Goal: Book appointment/travel/reservation

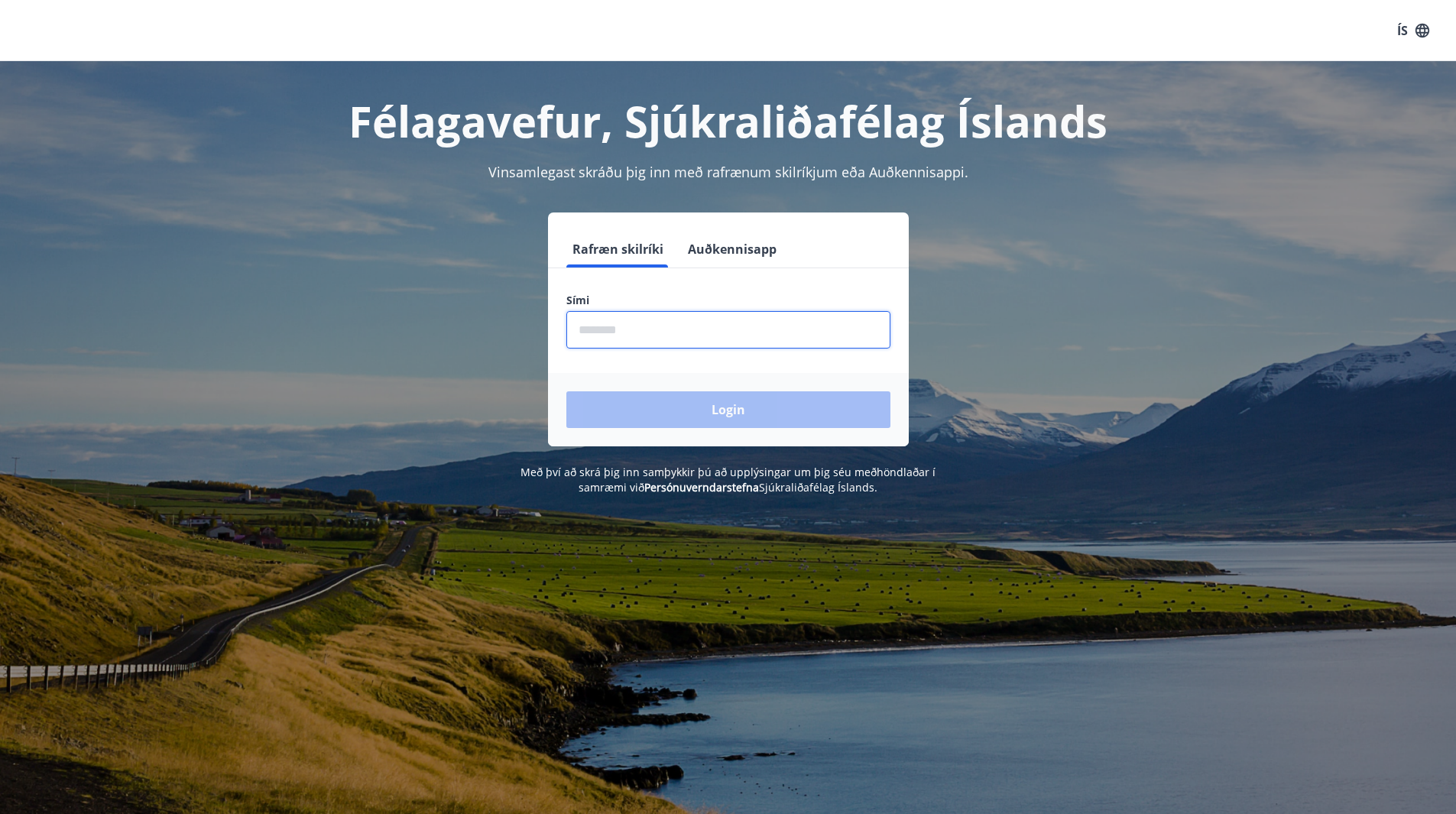
click at [606, 328] on input "phone" at bounding box center [728, 330] width 324 height 37
type input "********"
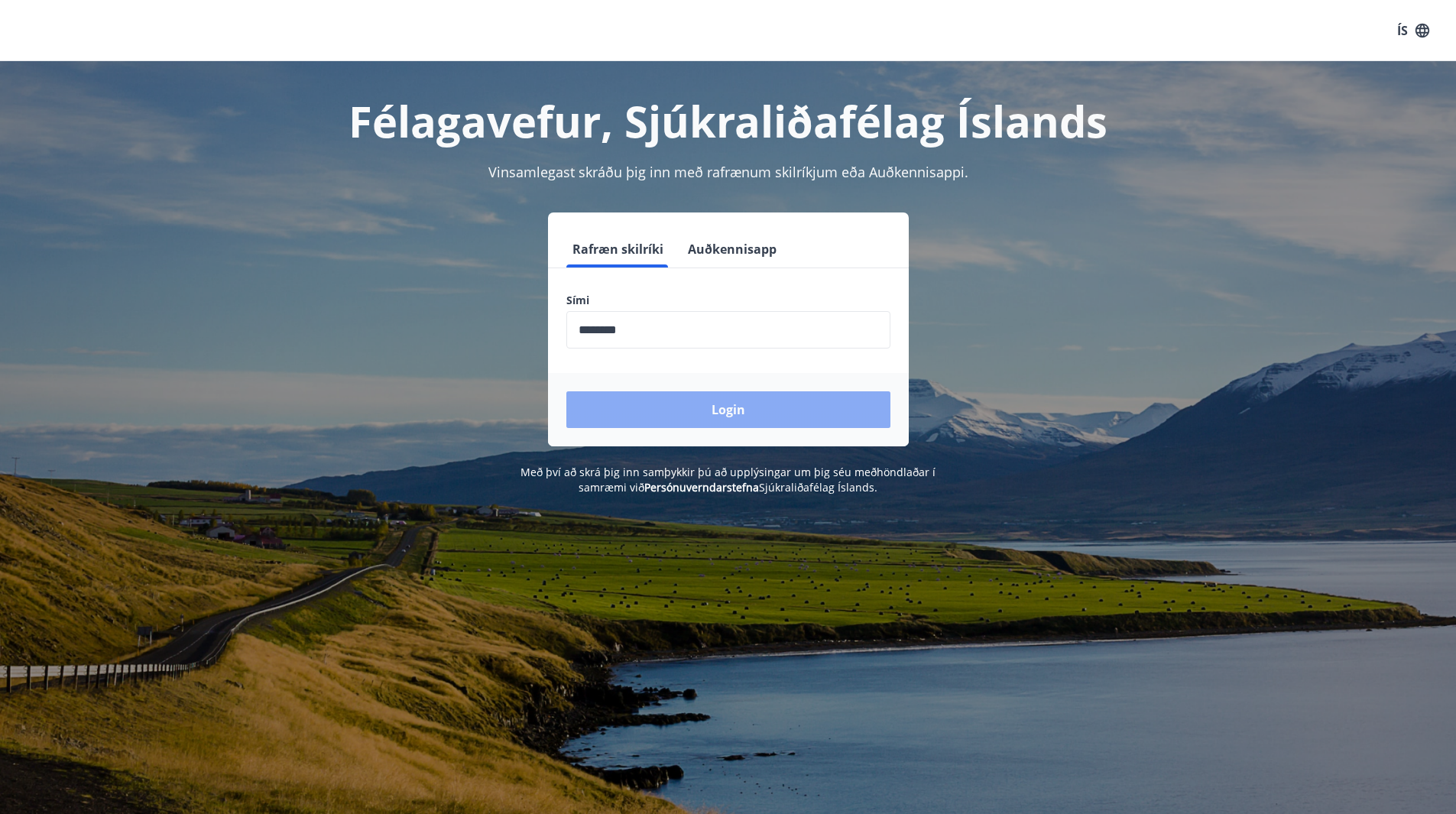
click at [670, 398] on button "Login" at bounding box center [728, 409] width 324 height 36
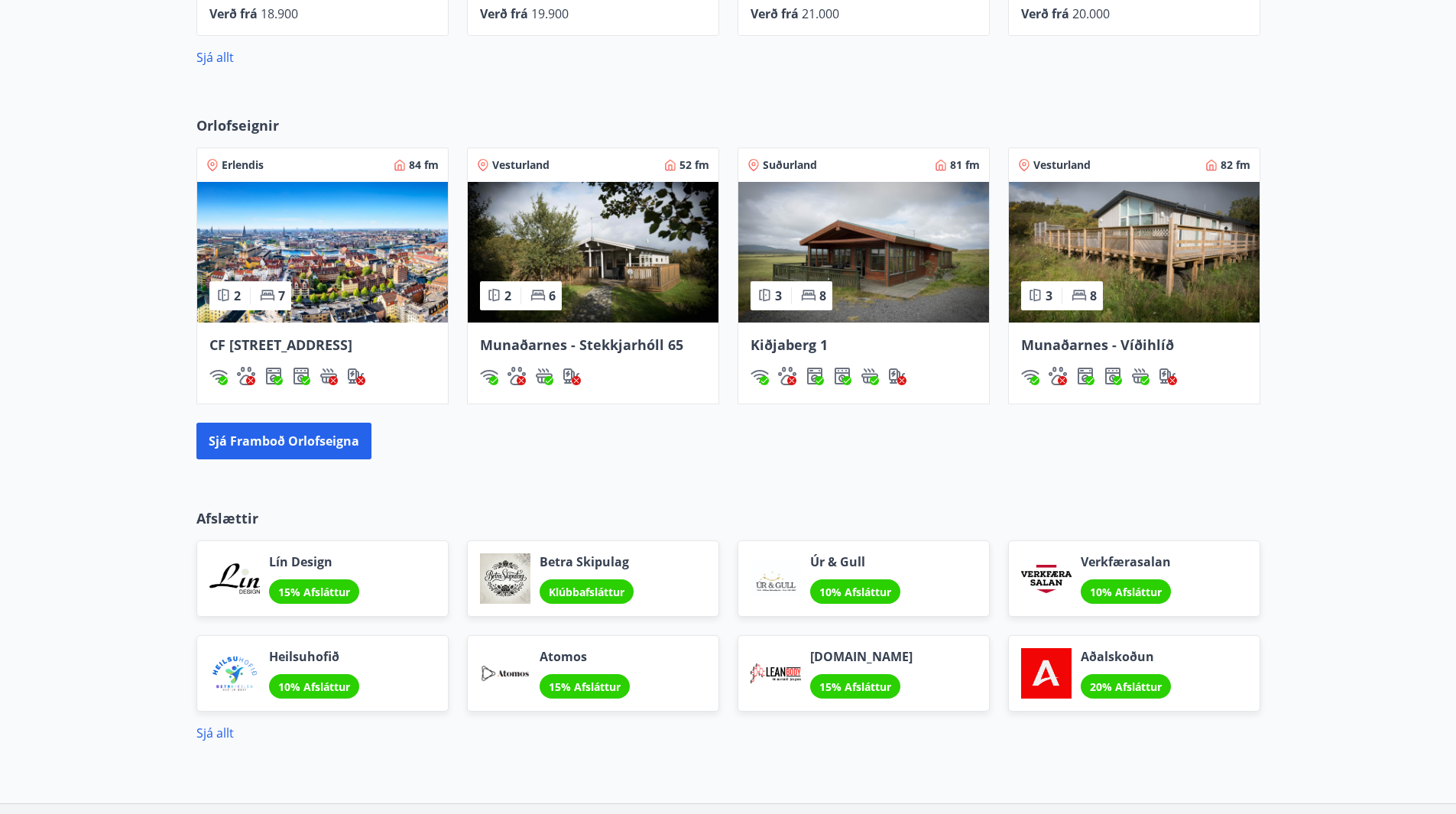
scroll to position [849, 0]
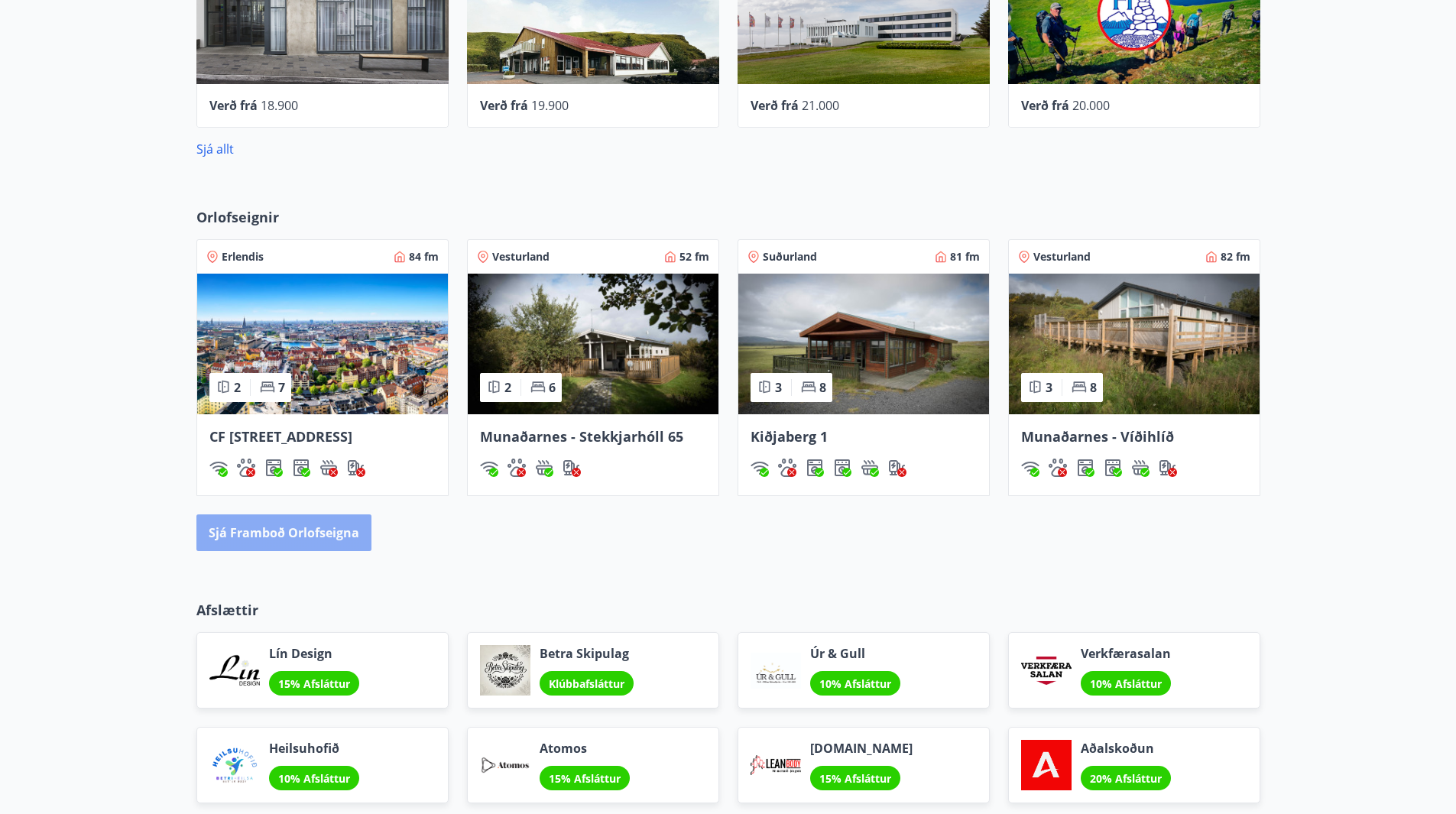
click at [305, 551] on button "Sjá framboð orlofseigna" at bounding box center [284, 533] width 175 height 36
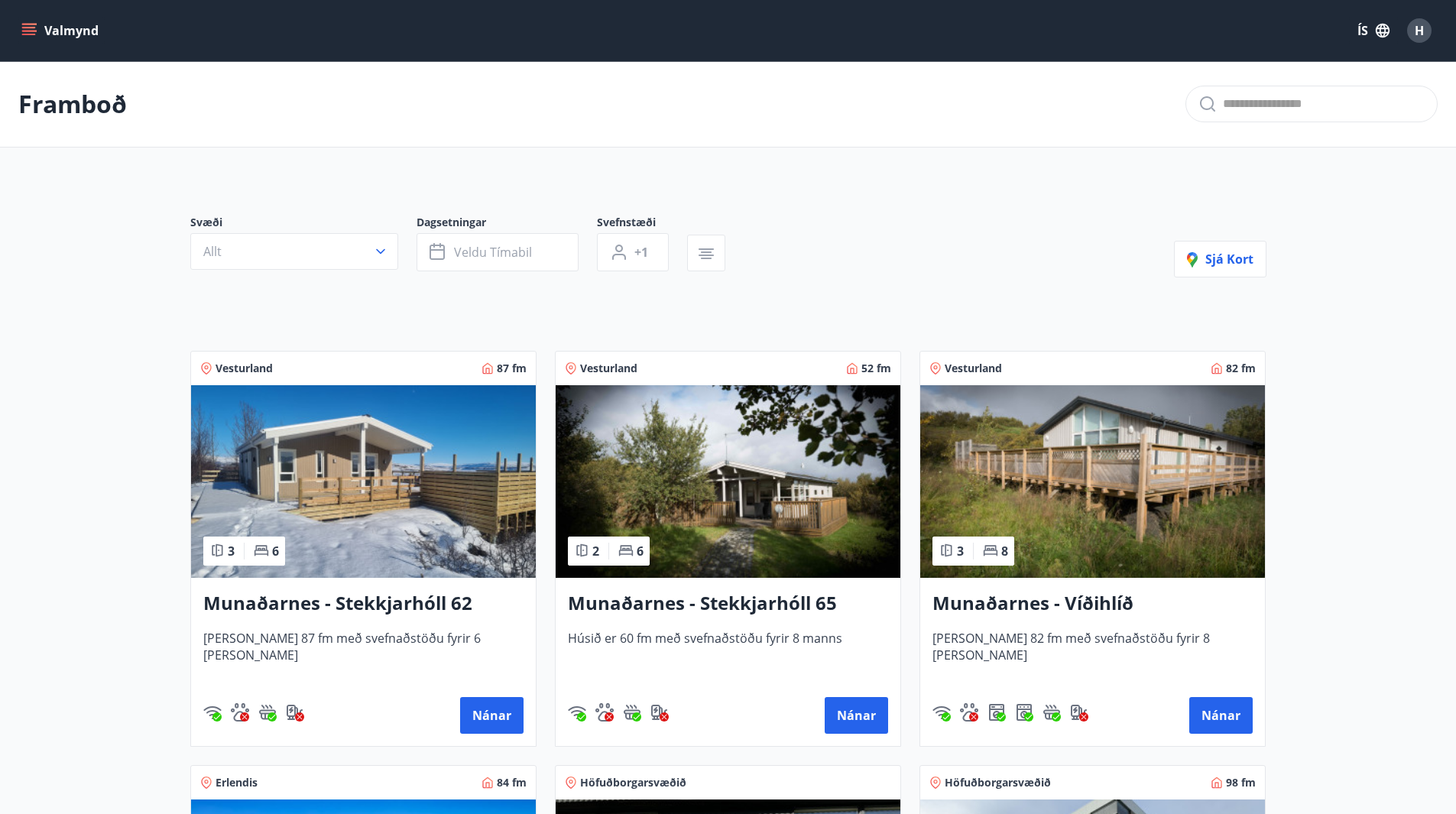
scroll to position [305, 0]
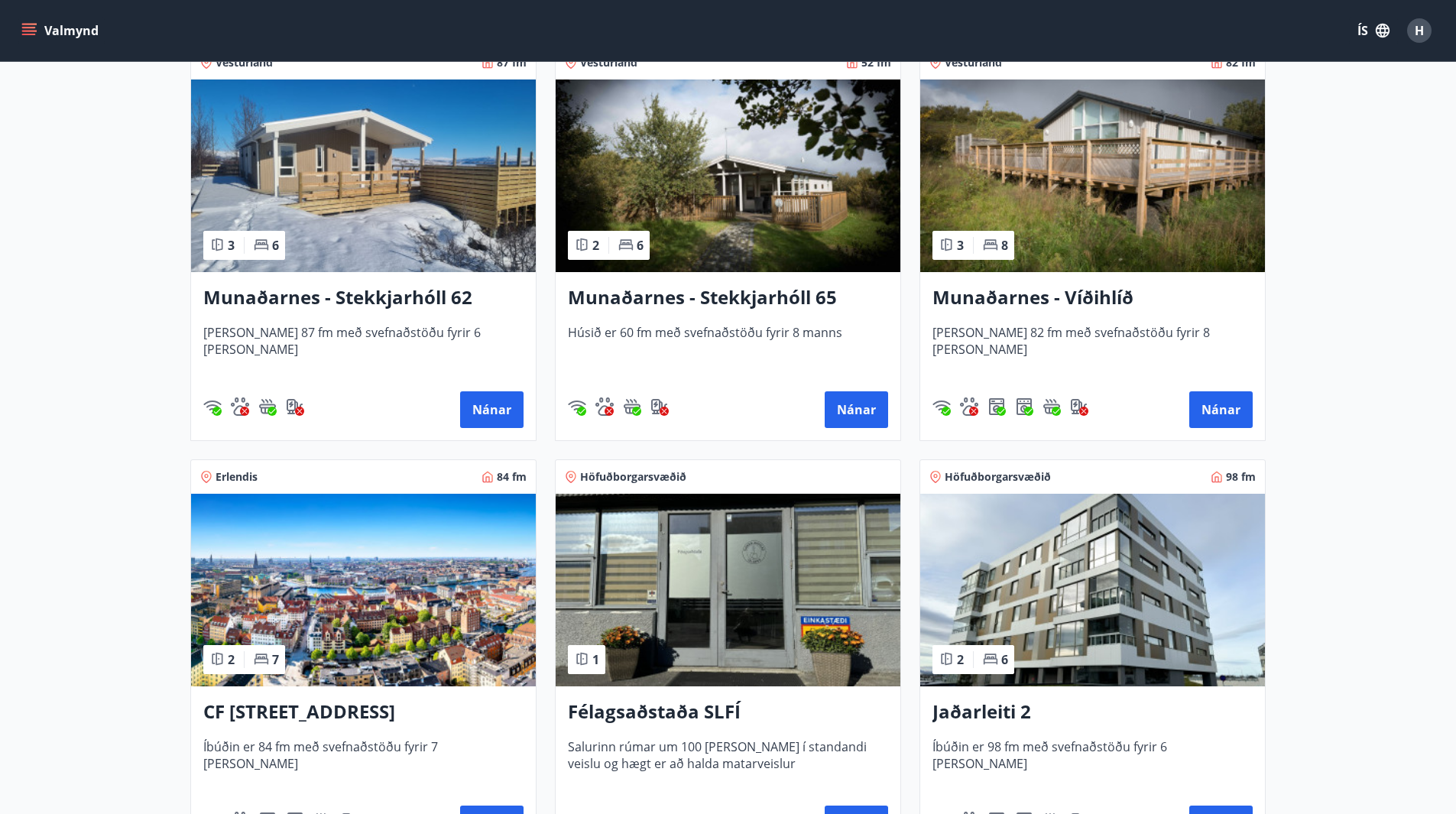
click at [290, 706] on h3 "CF [STREET_ADDRESS]" at bounding box center [363, 712] width 320 height 28
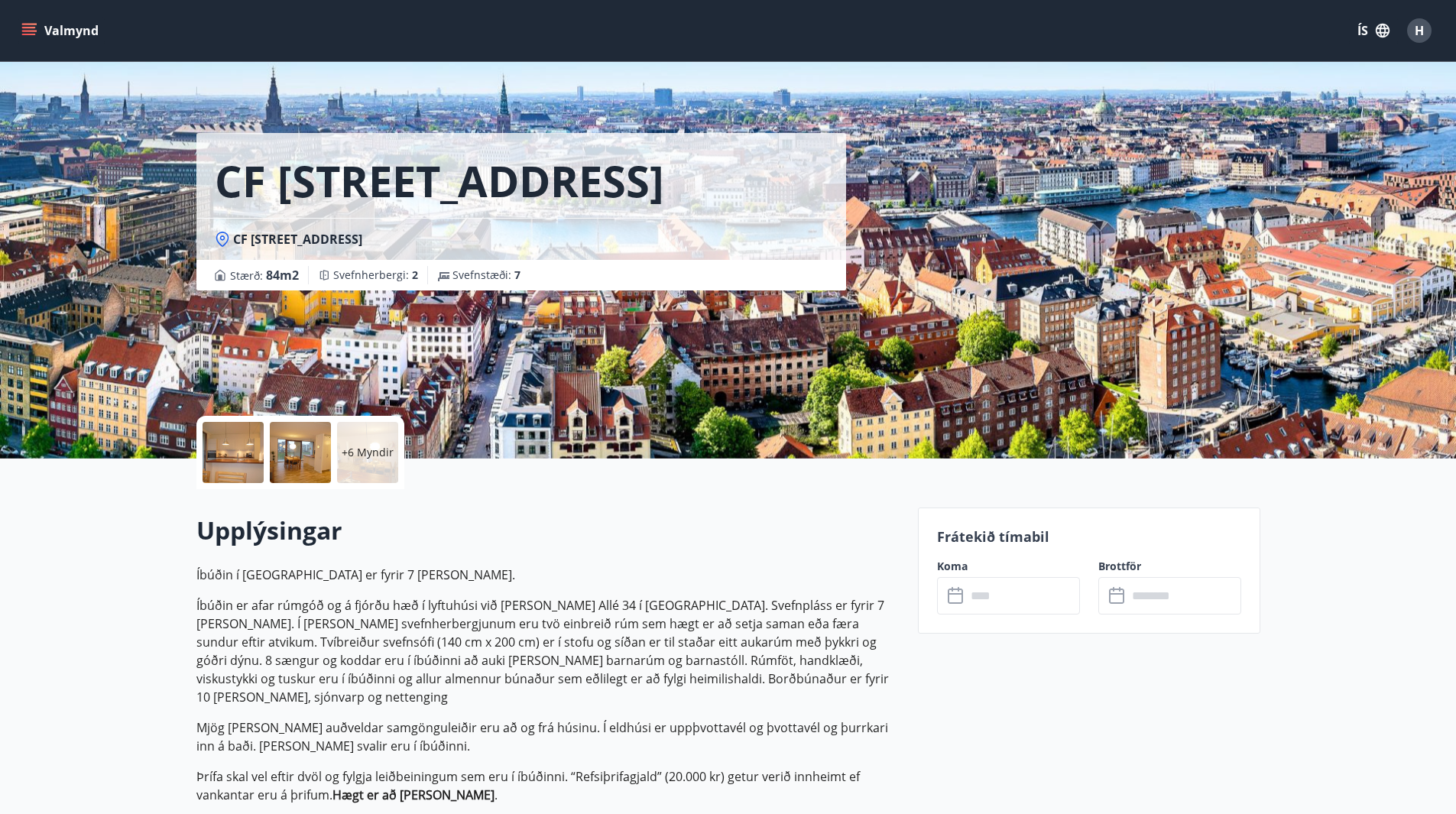
click at [958, 594] on icon at bounding box center [957, 597] width 19 height 19
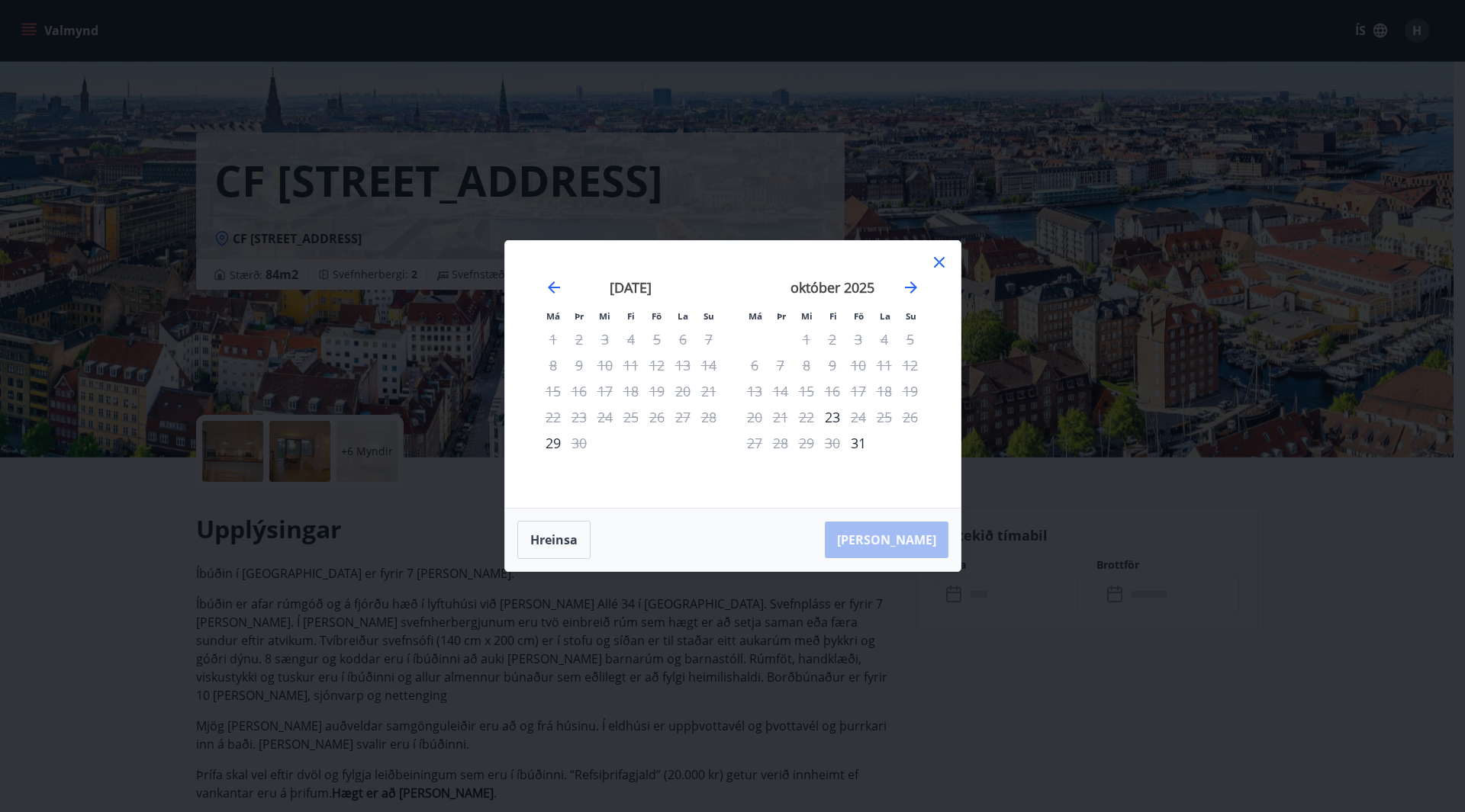
drag, startPoint x: 944, startPoint y: 259, endPoint x: 1107, endPoint y: 65, distance: 253.4
click at [944, 258] on icon at bounding box center [940, 263] width 19 height 19
